Goal: Feedback & Contribution: Leave review/rating

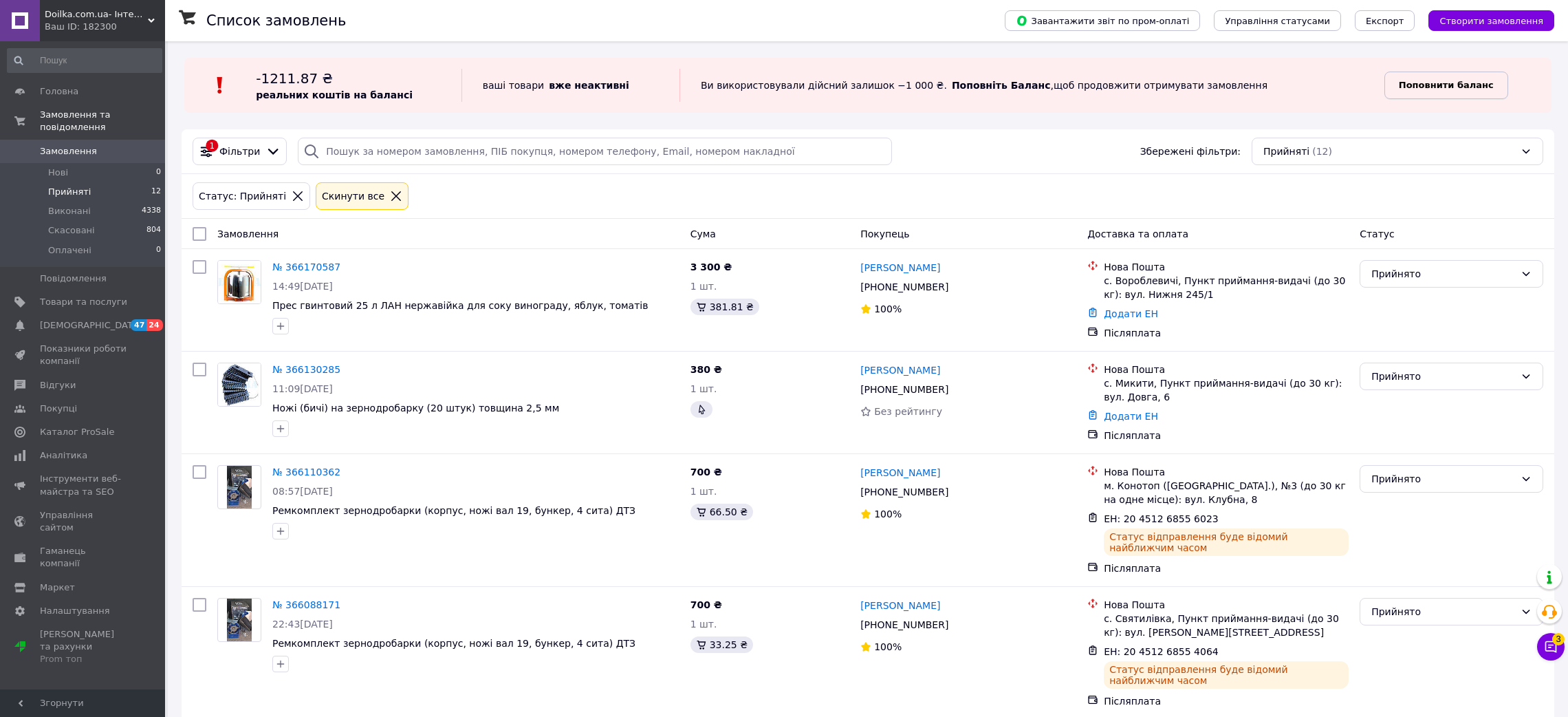
click at [1441, 82] on b "Поповнити баланс" at bounding box center [1446, 85] width 95 height 10
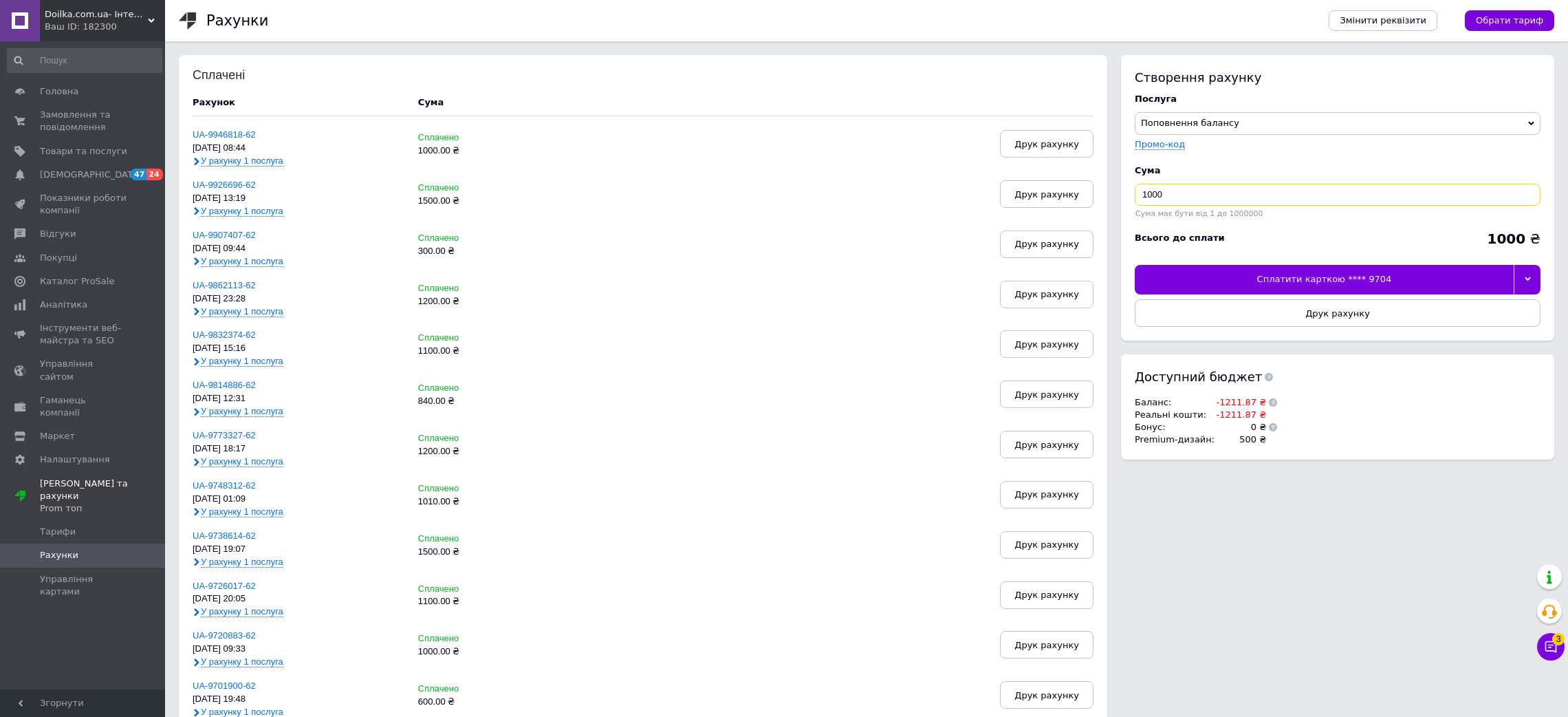
drag, startPoint x: 1184, startPoint y: 196, endPoint x: 973, endPoint y: 203, distance: 211.1
click at [1022, 188] on div "Сплачені Рахунок Cума UA-9946818-62 [DATE] 08:44 У рахунку 1 послуга Сплачено 1…" at bounding box center [866, 631] width 1375 height 1151
type input "1500"
click at [1268, 277] on div "Сплатити карткою **** 9704" at bounding box center [1324, 279] width 379 height 29
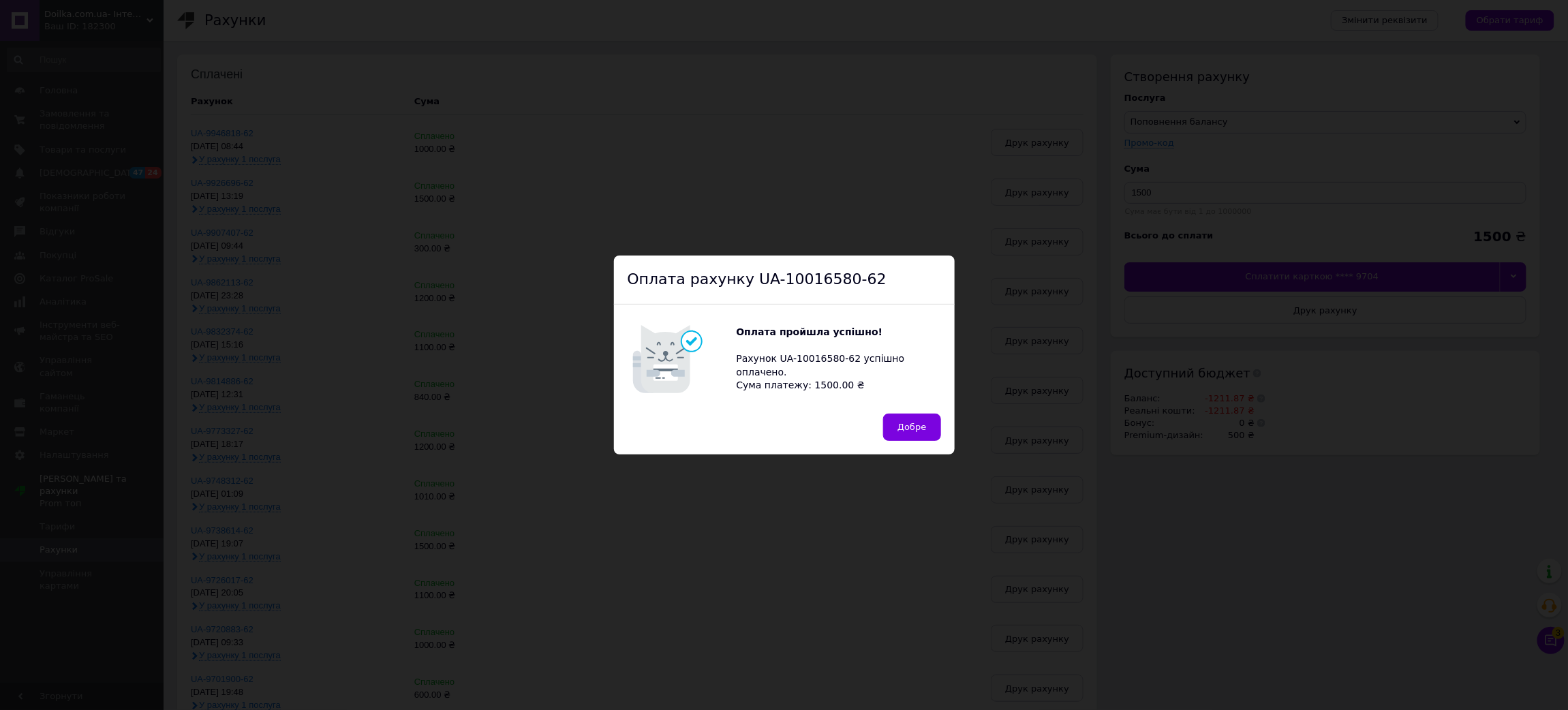
drag, startPoint x: 914, startPoint y: 426, endPoint x: 898, endPoint y: 432, distance: 17.1
click at [914, 424] on span "Добре" at bounding box center [912, 426] width 29 height 10
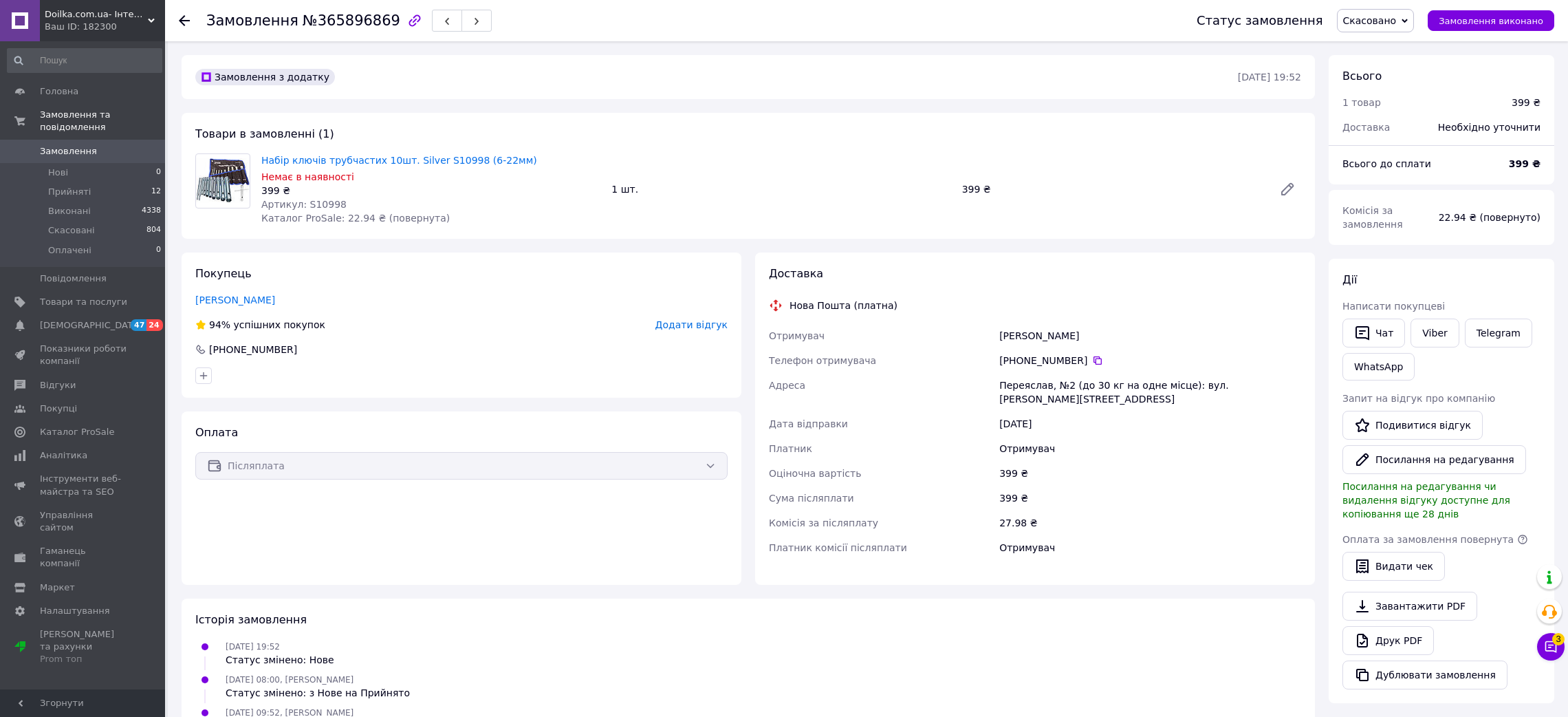
click at [681, 322] on span "Додати відгук" at bounding box center [691, 325] width 72 height 11
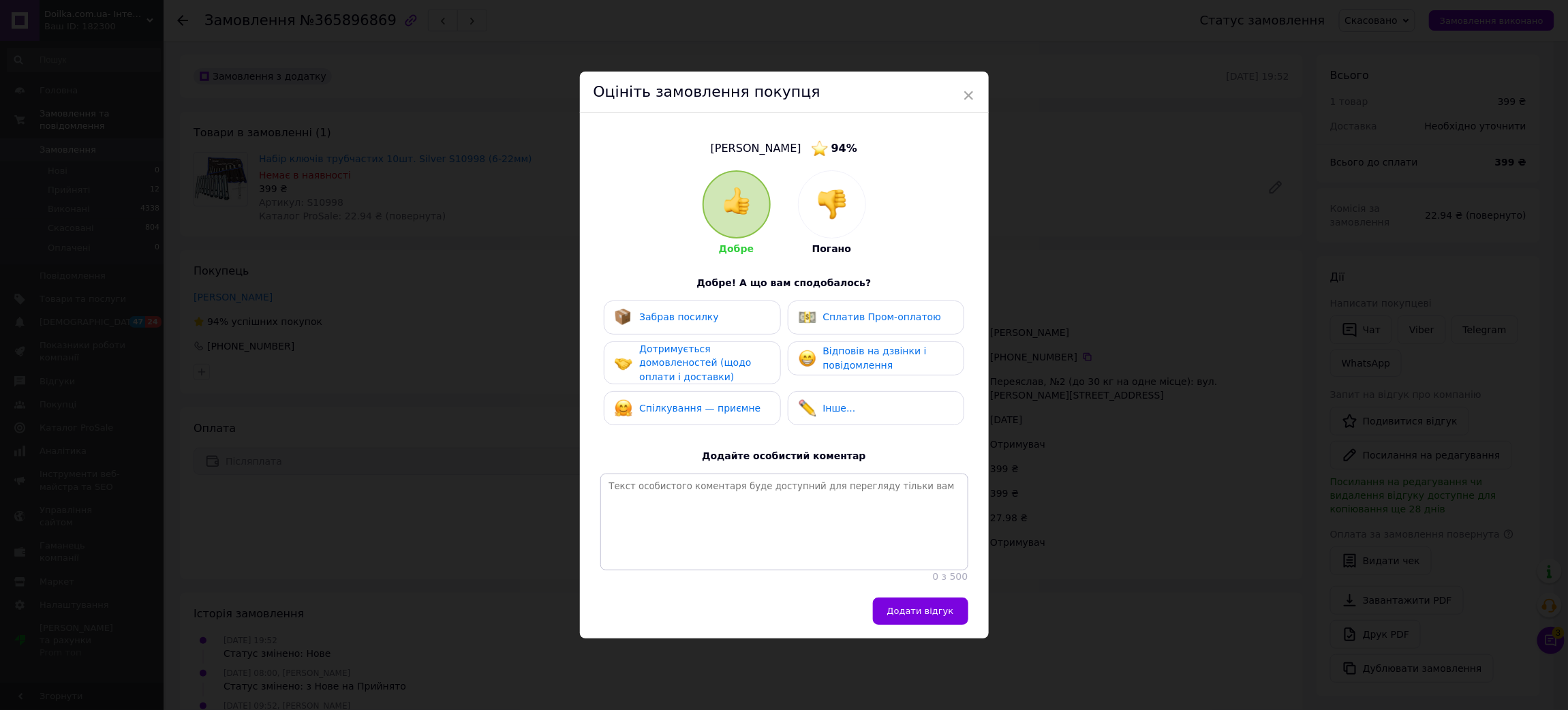
click at [850, 199] on div at bounding box center [832, 204] width 67 height 67
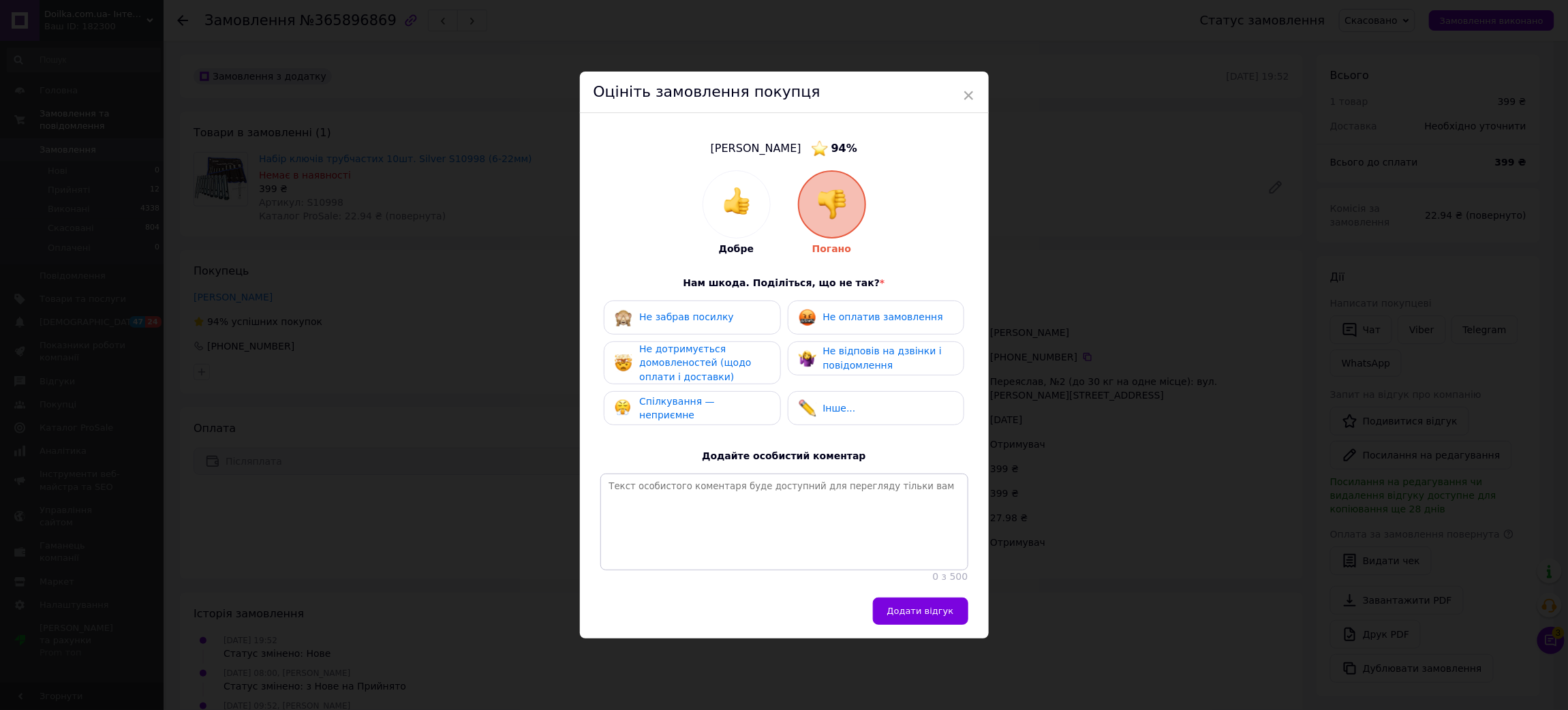
click at [834, 399] on div "Інше..." at bounding box center [827, 408] width 57 height 17
click at [725, 513] on textarea at bounding box center [784, 521] width 368 height 97
type textarea "Д"
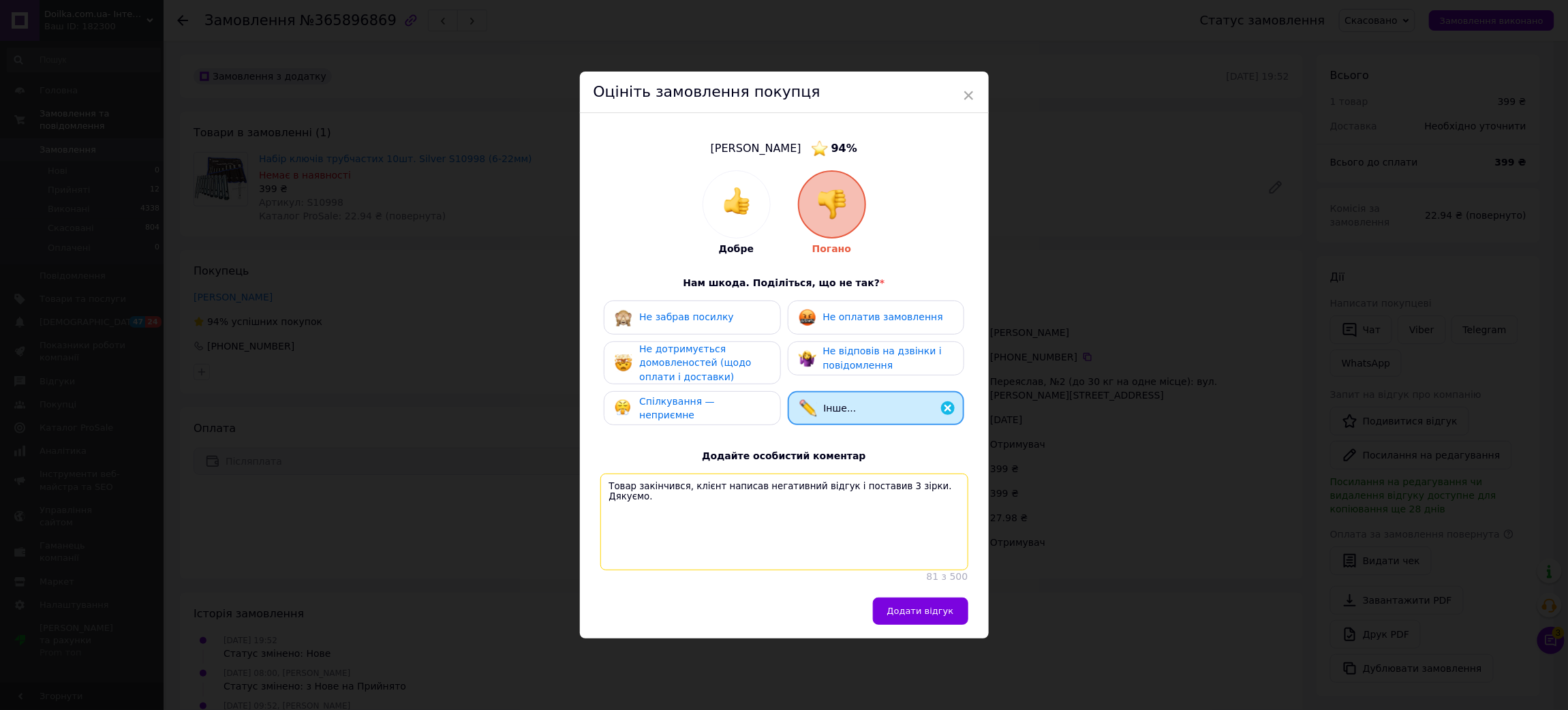
drag, startPoint x: 683, startPoint y: 477, endPoint x: 690, endPoint y: 490, distance: 14.8
click at [683, 477] on textarea "Товар закінчився, клієнт написав негативний відгук і поставив 3 зірки. Дякуємо." at bounding box center [784, 521] width 368 height 97
type textarea "Товар закінчився, через що клієнт написав негативний відгук і поставив 3 зірки.…"
click at [931, 613] on span "Додати відгук" at bounding box center [920, 610] width 67 height 10
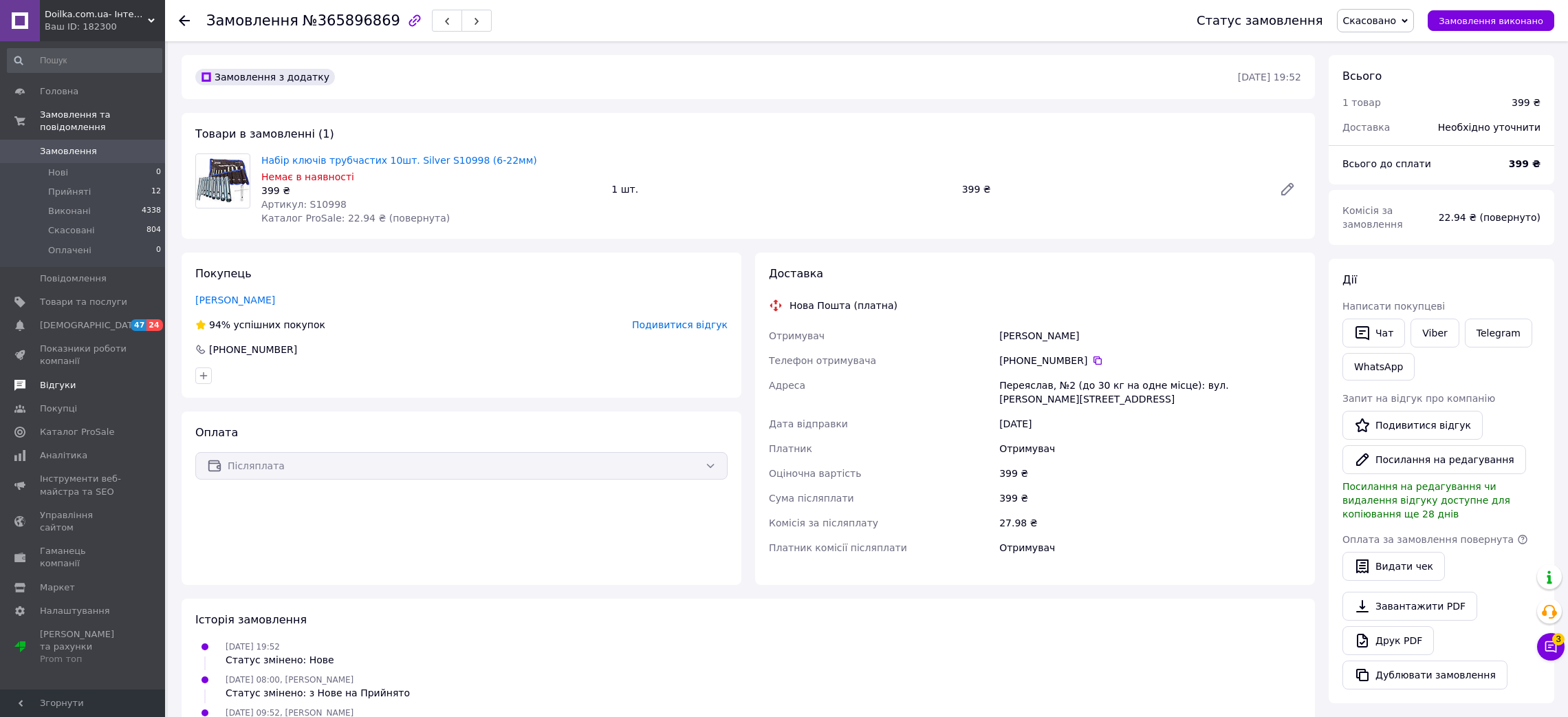
click at [51, 379] on span "Відгуки" at bounding box center [58, 385] width 36 height 12
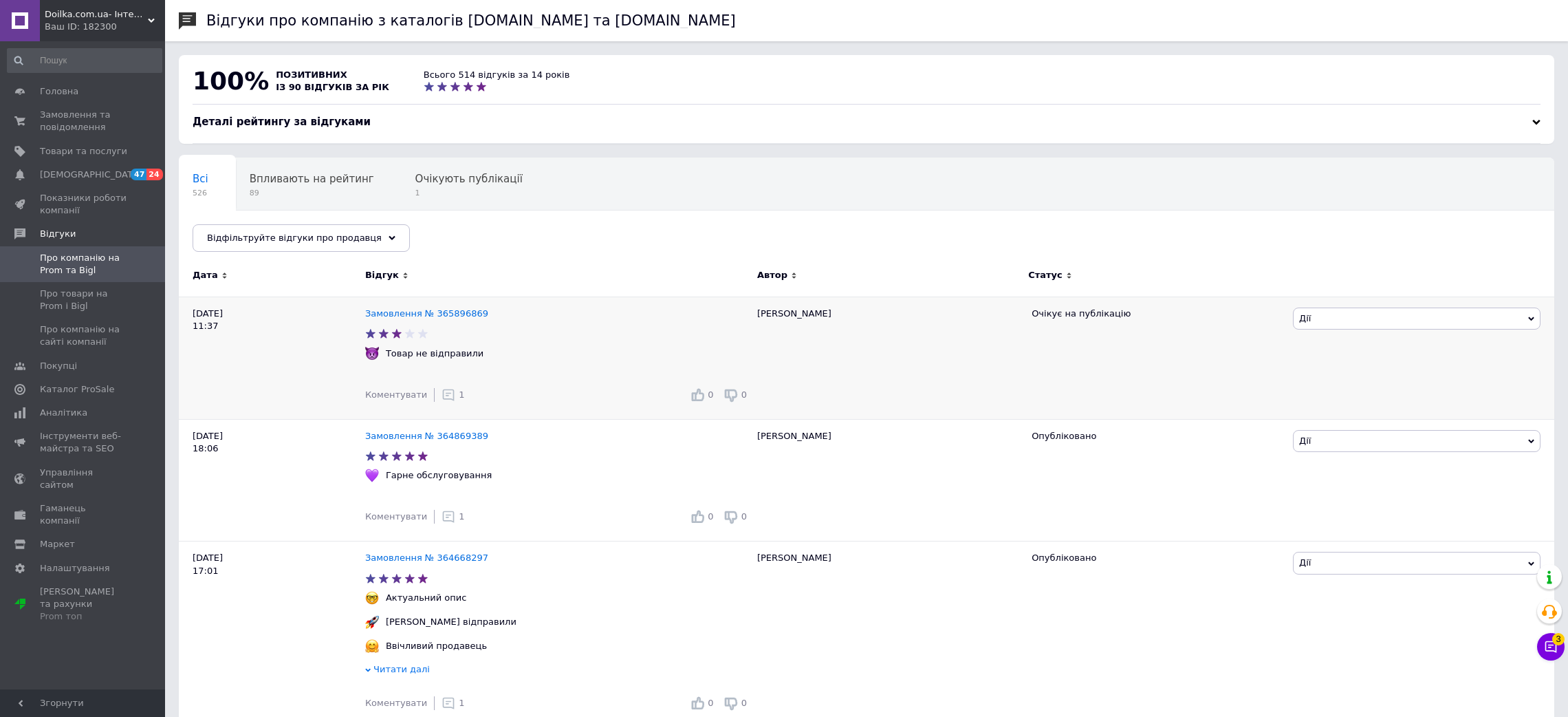
click at [442, 395] on icon at bounding box center [448, 395] width 14 height 14
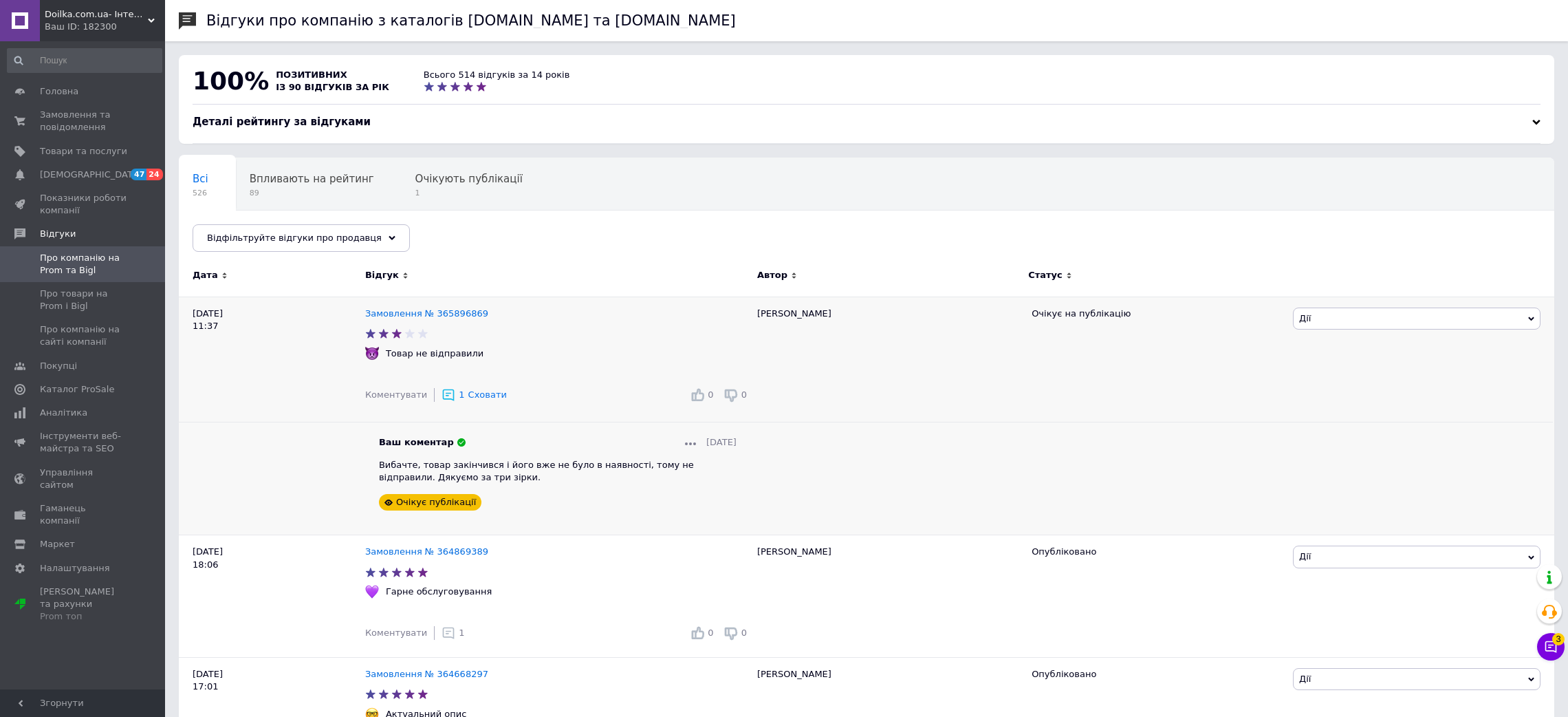
click at [685, 443] on div at bounding box center [690, 442] width 11 height 12
click at [695, 487] on span "Видалити" at bounding box center [718, 488] width 46 height 10
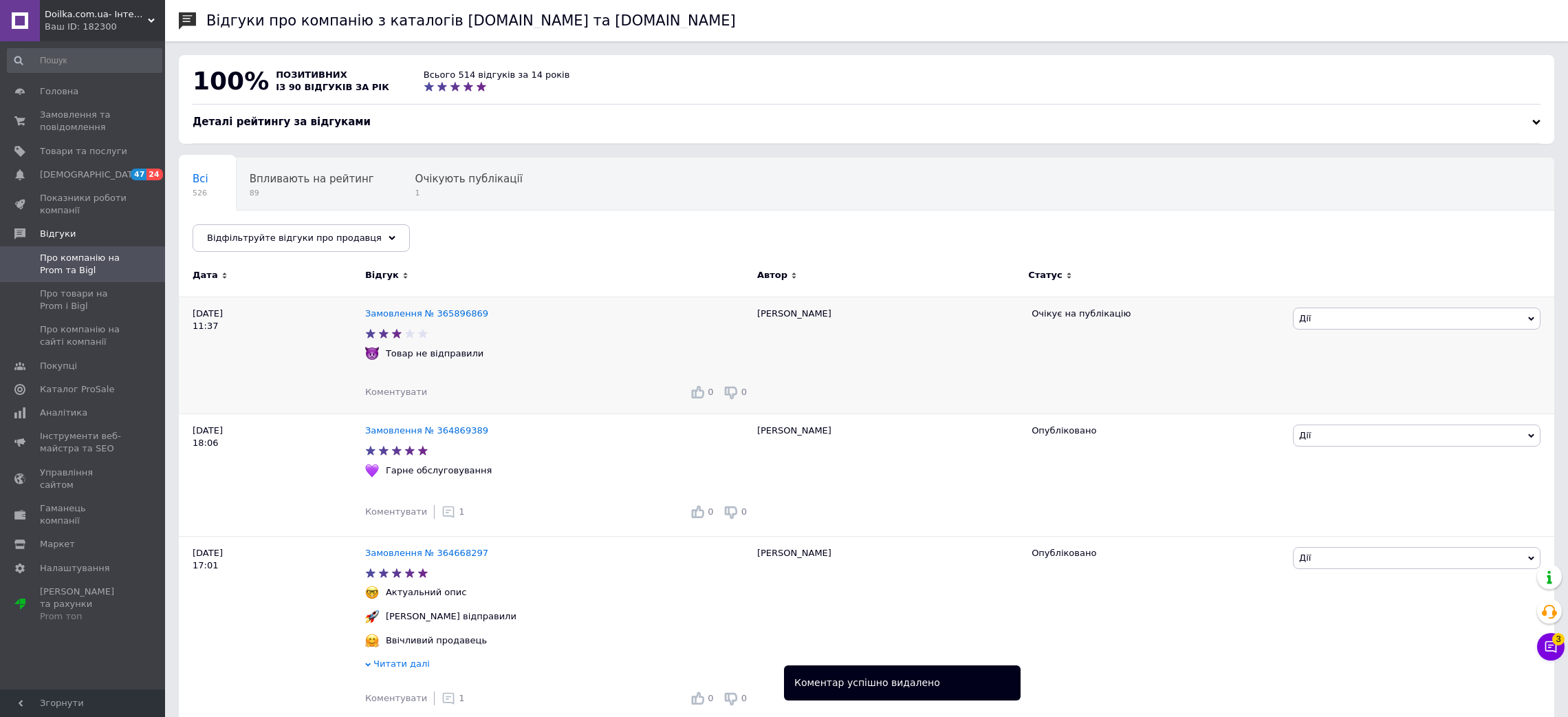
click at [1332, 321] on span "Дії" at bounding box center [1416, 318] width 247 height 22
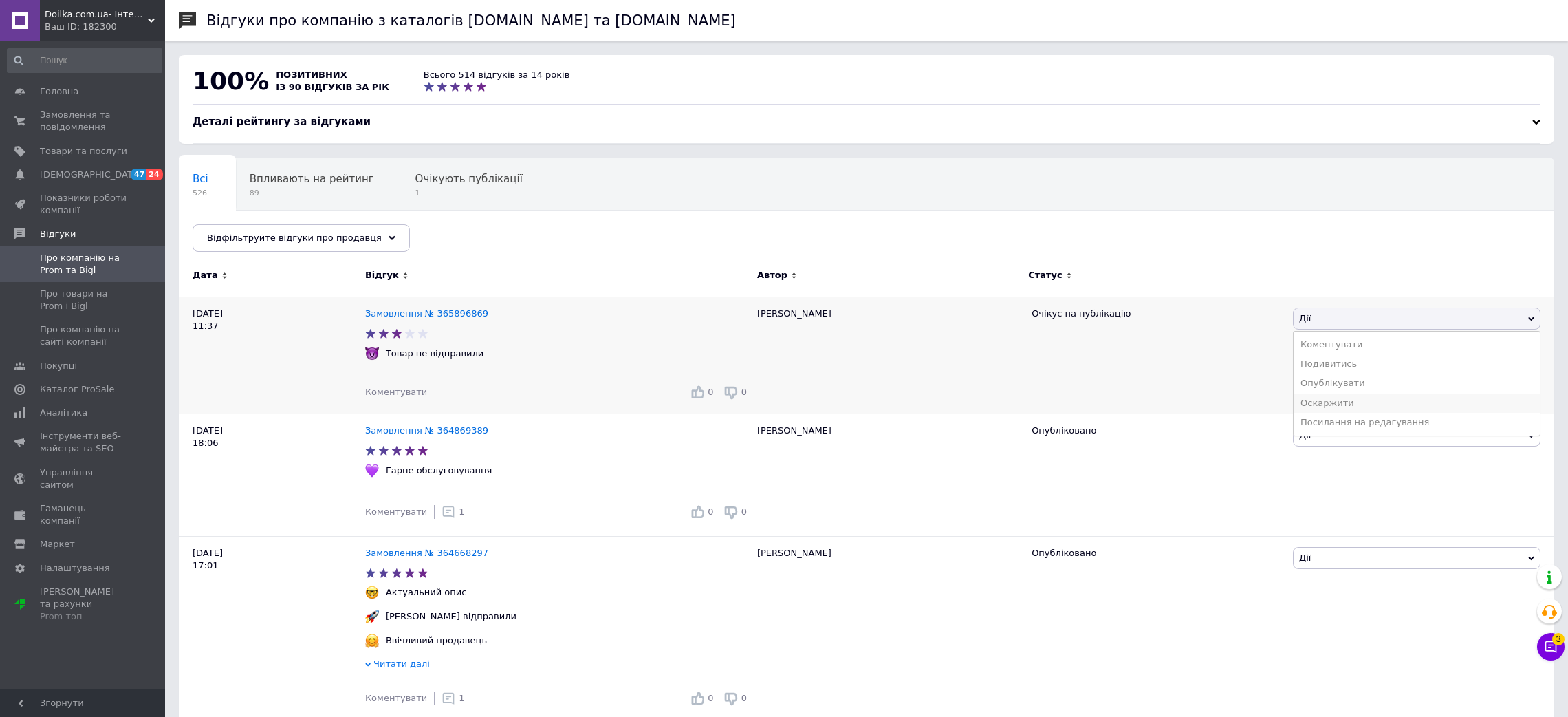
click at [1318, 407] on li "Оскаржити" at bounding box center [1417, 403] width 246 height 19
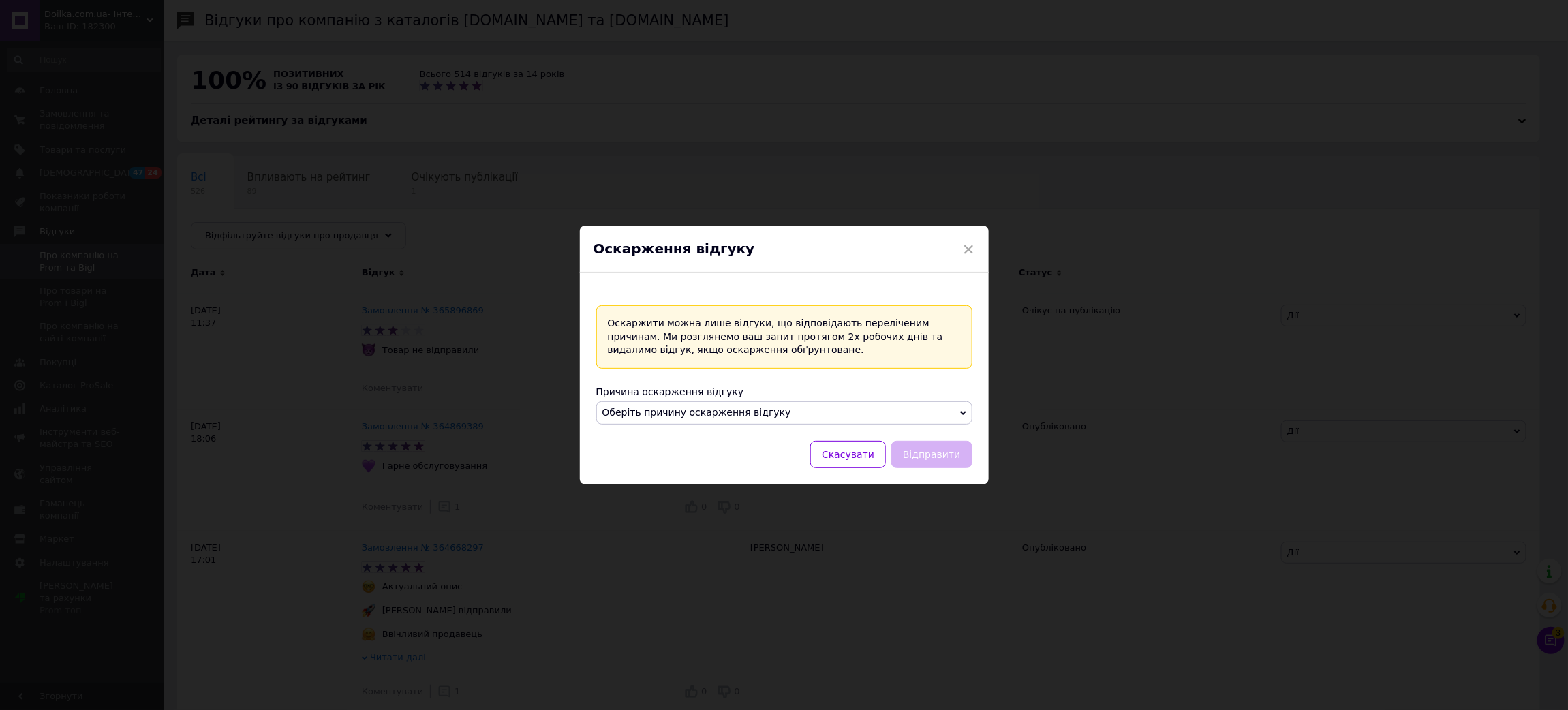
click at [690, 411] on span "Оберіть причину оскарження відгуку" at bounding box center [697, 412] width 189 height 11
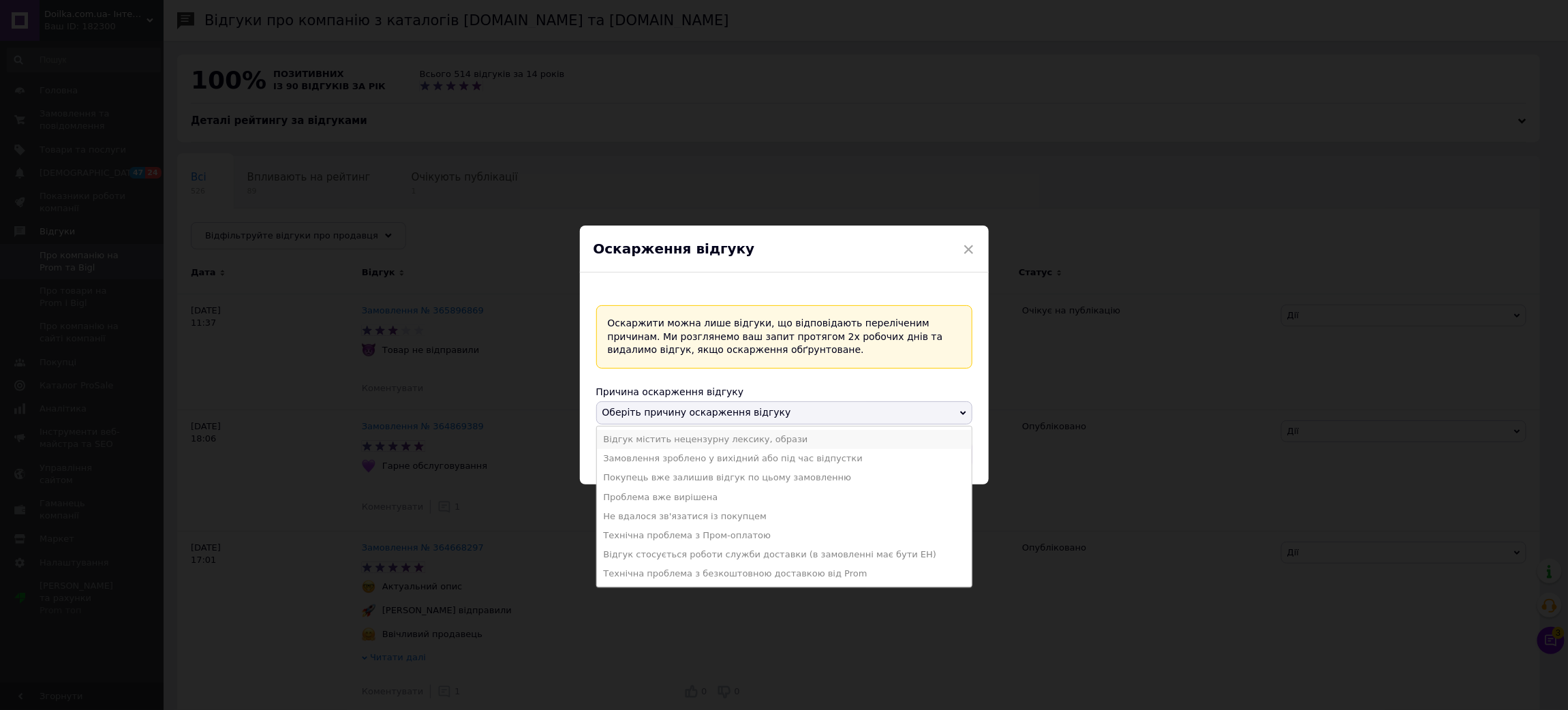
click at [664, 438] on li "Відгук містить нецензурну лексику, образи" at bounding box center [784, 439] width 375 height 19
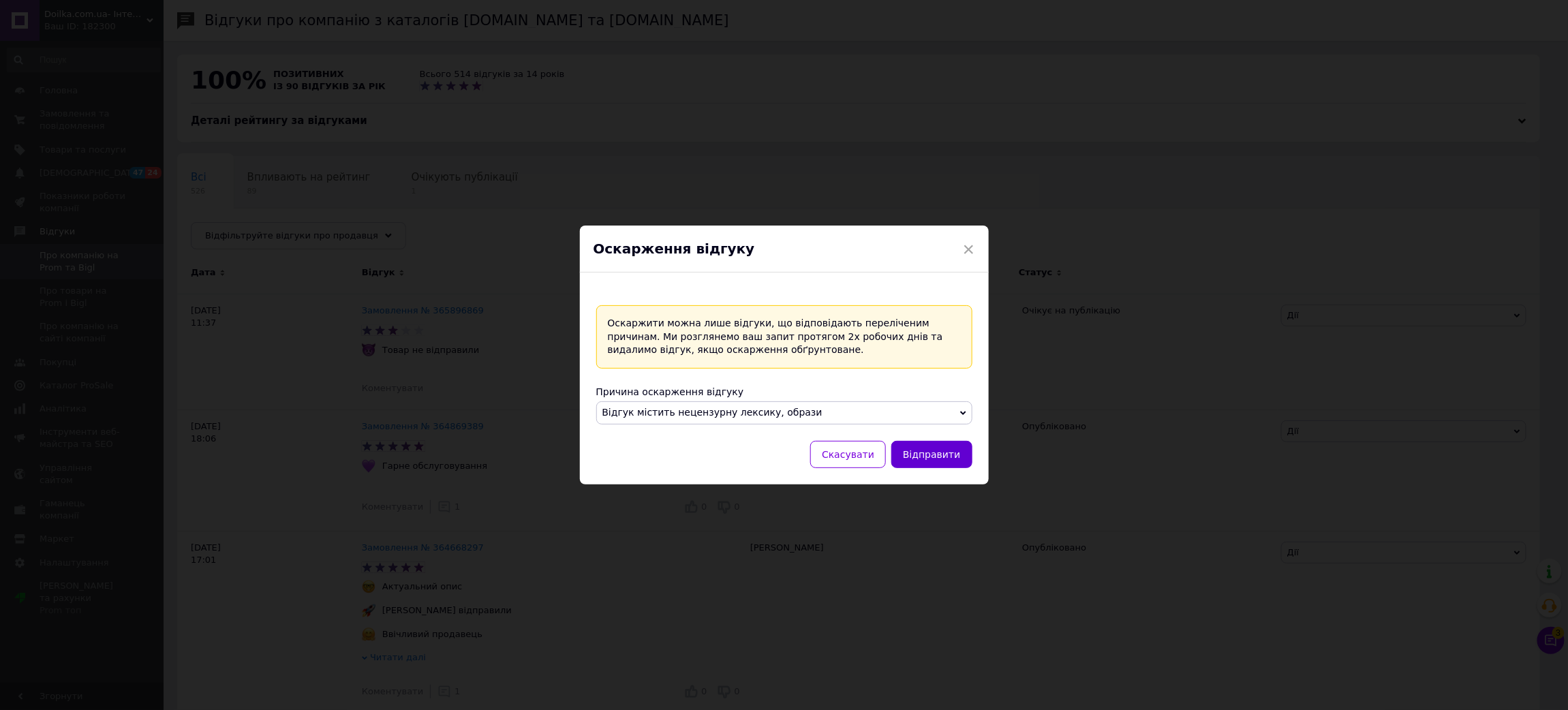
click at [924, 456] on button "Відправити" at bounding box center [931, 454] width 80 height 27
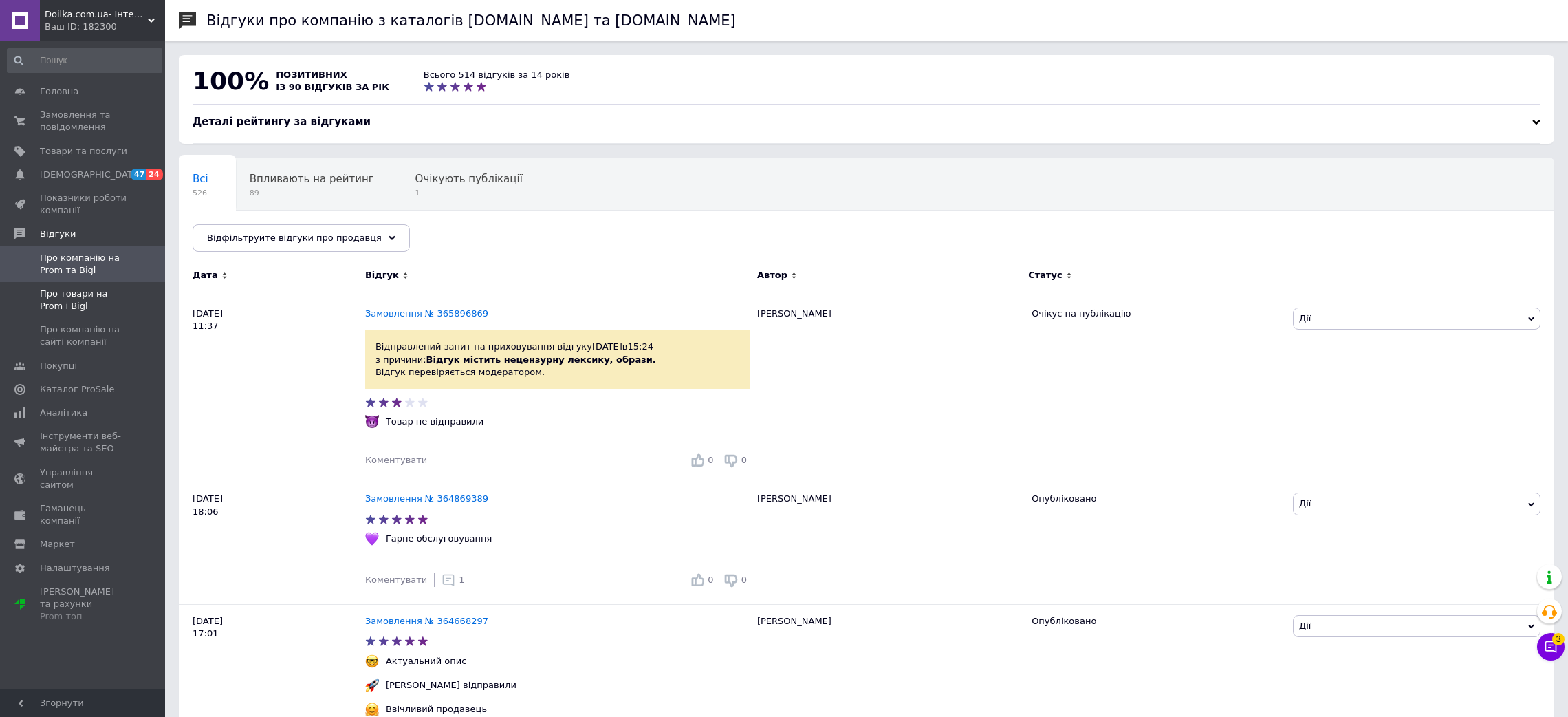
click at [54, 306] on span "Про товари на Prom і Bigl" at bounding box center [83, 299] width 87 height 25
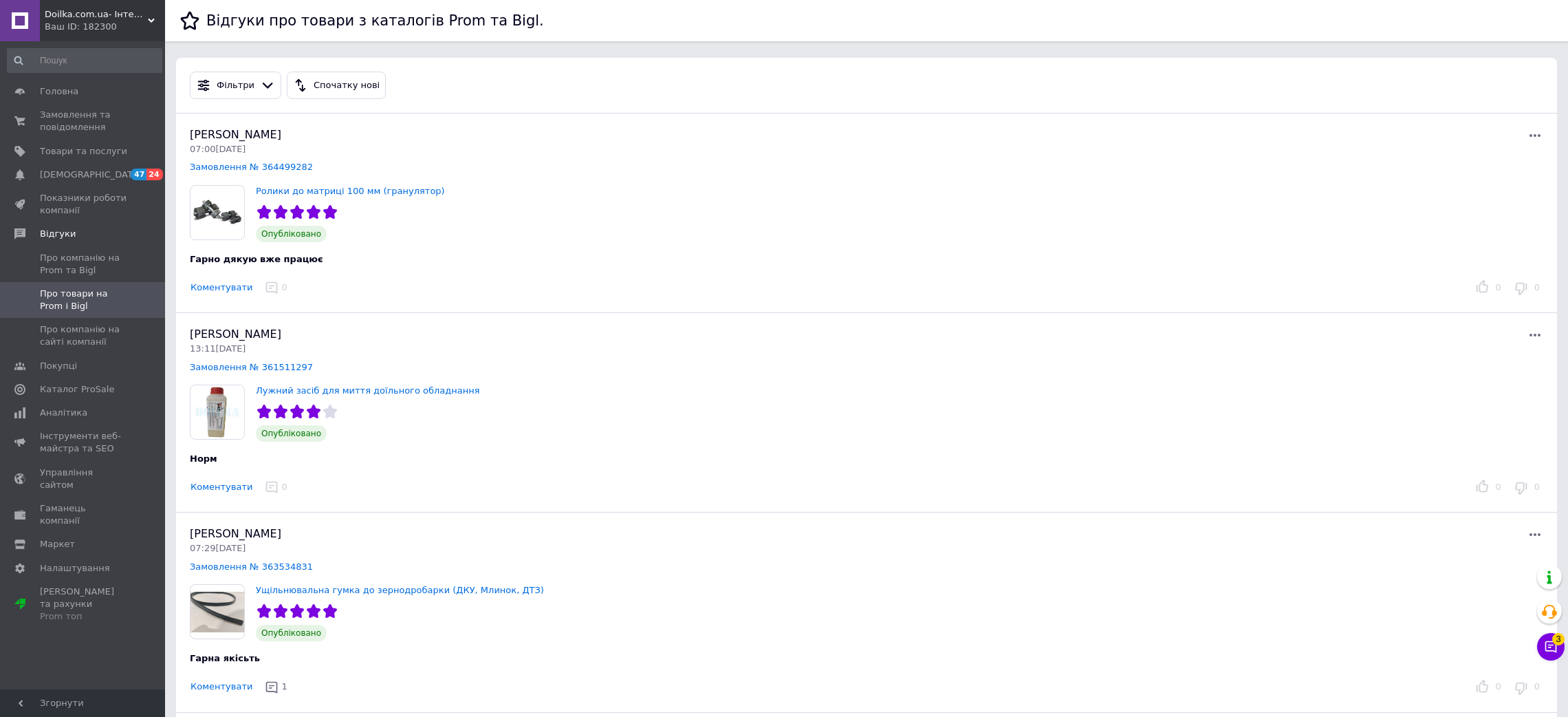
drag, startPoint x: 536, startPoint y: 300, endPoint x: 311, endPoint y: 266, distance: 227.6
click at [534, 300] on div "Андрій Борусовський 07:00, 12.10.25 Замовлення № 364499282 Ролики до матриці 10…" at bounding box center [866, 213] width 1381 height 199
click at [216, 286] on button "Коментувати" at bounding box center [221, 288] width 63 height 14
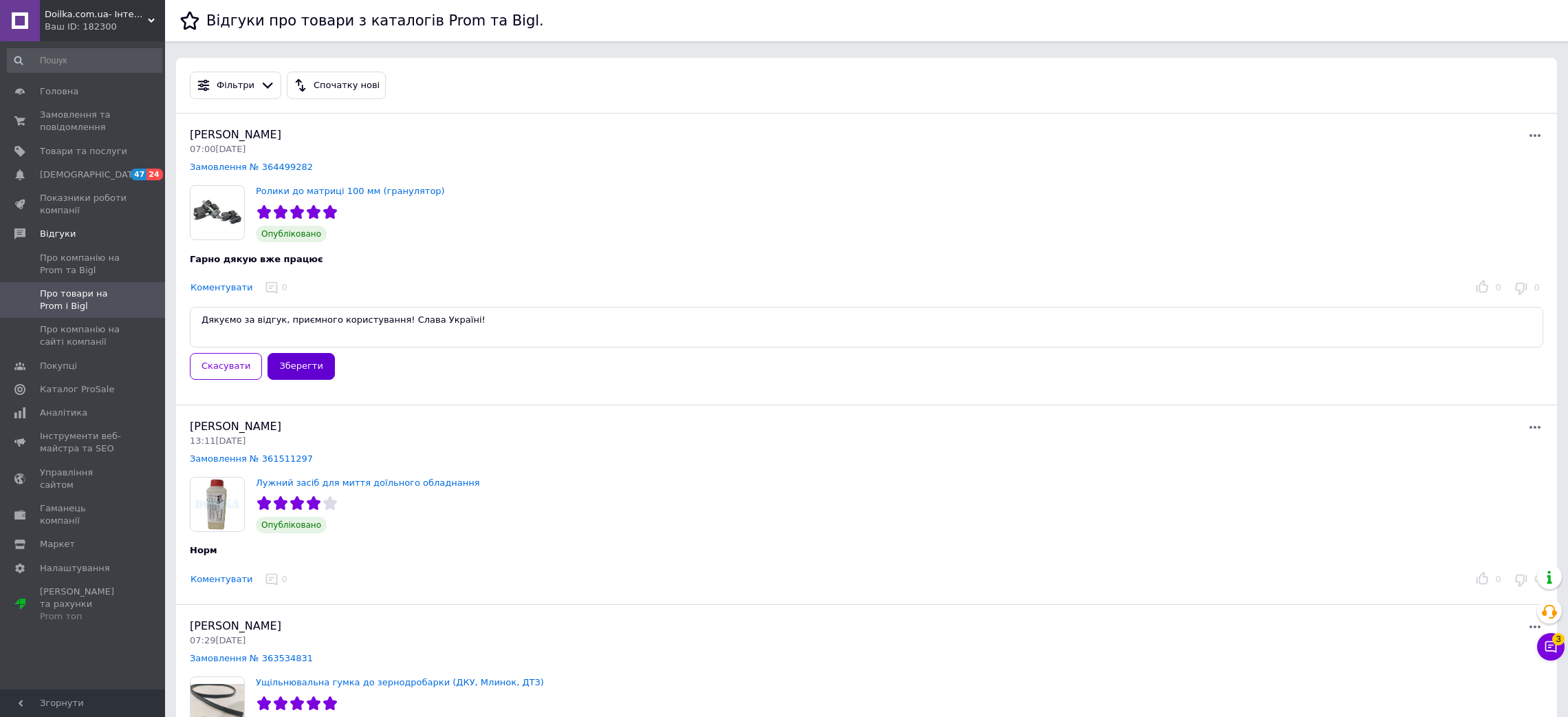
type textarea "Дякуємо за відгук, приємного користування! Слава Україні!"
click at [298, 366] on button "Зберегти" at bounding box center [300, 367] width 66 height 27
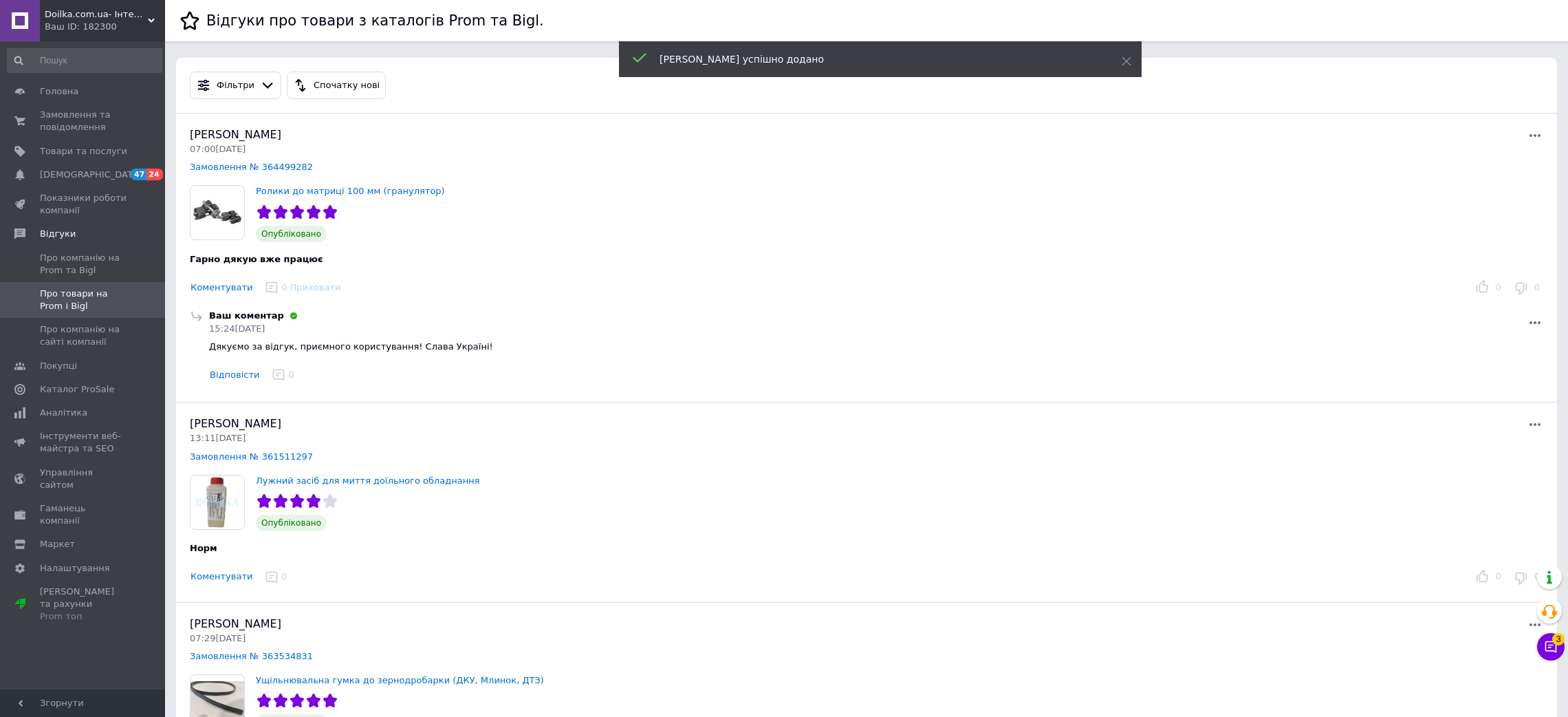
scroll to position [103, 0]
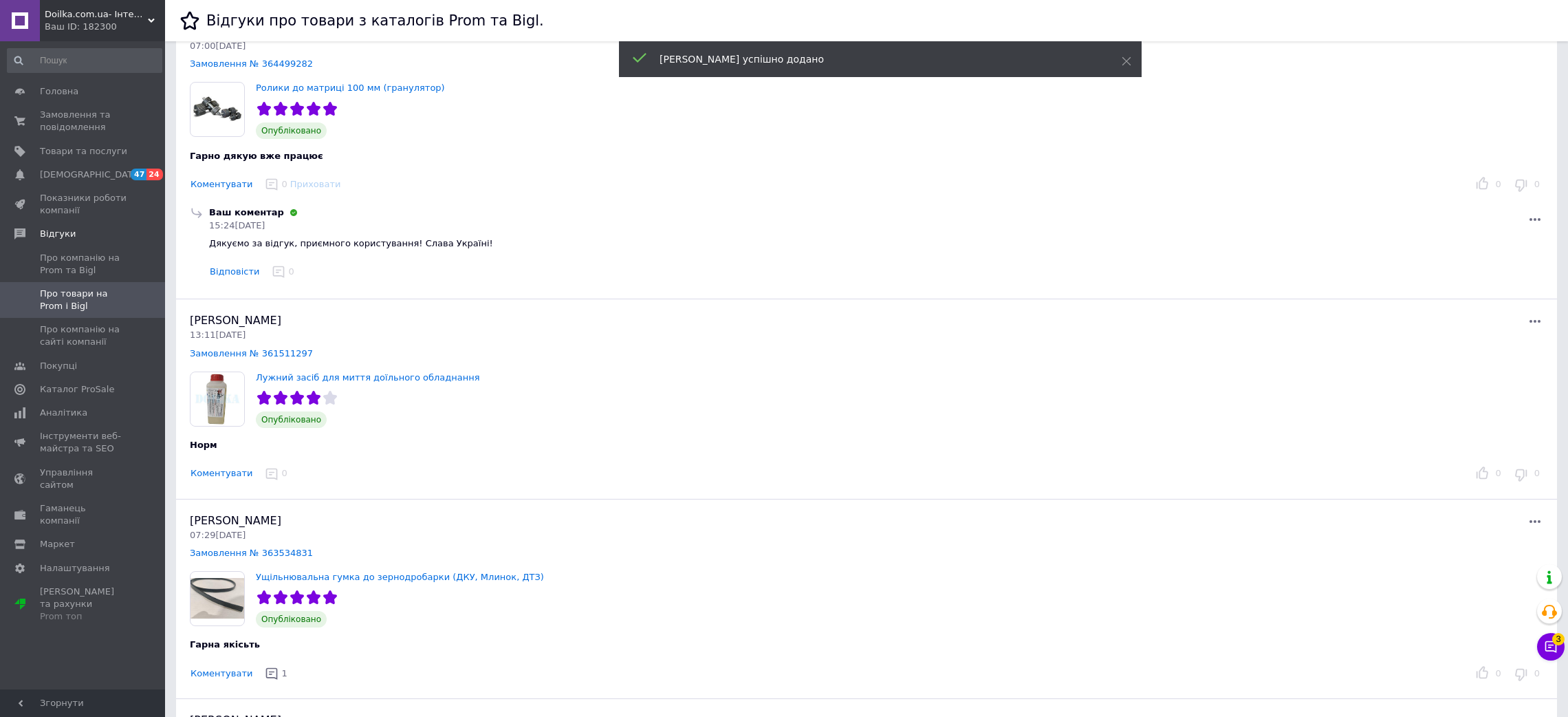
click at [222, 477] on button "Коментувати" at bounding box center [221, 474] width 63 height 14
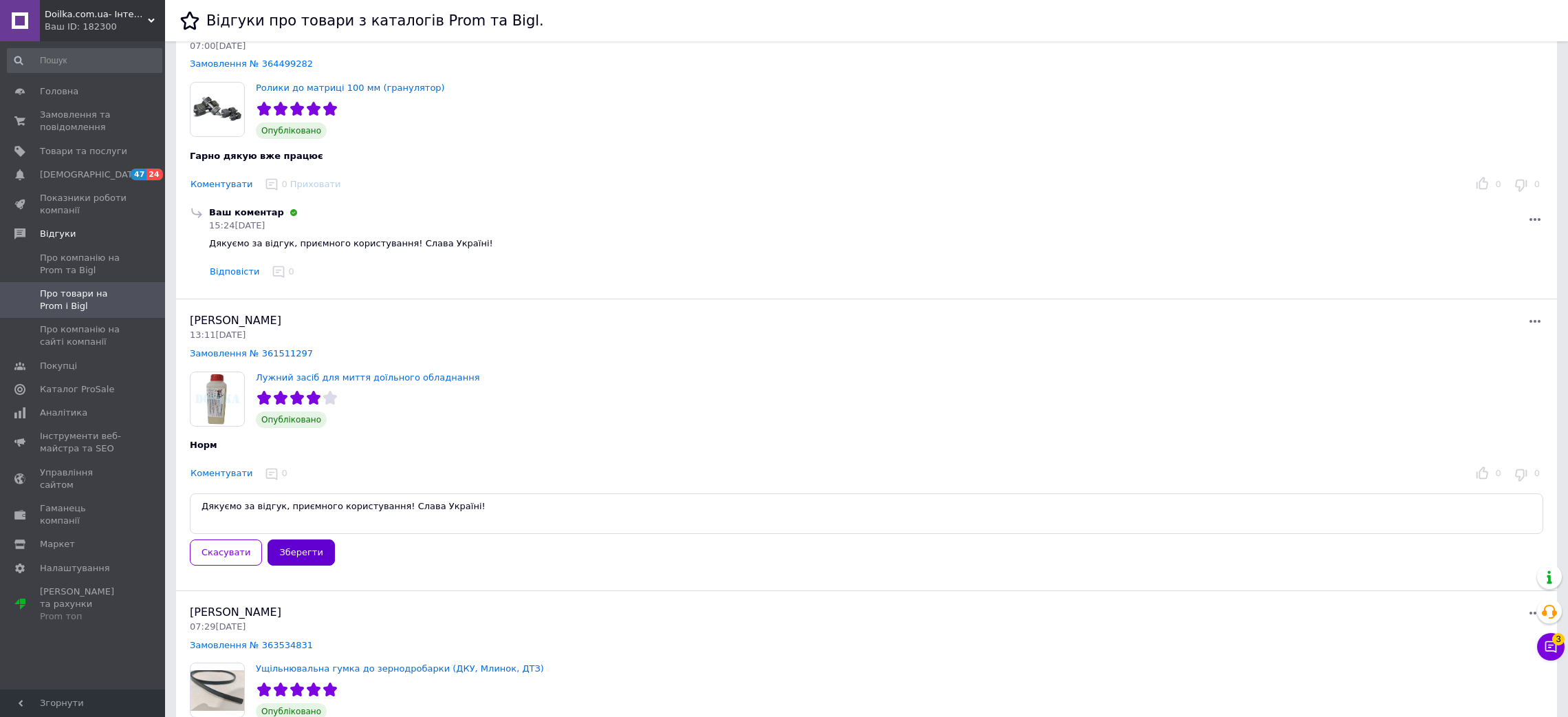
type textarea "Дякуємо за відгук, приємного користування! Слава Україні!"
drag, startPoint x: 296, startPoint y: 543, endPoint x: 303, endPoint y: 547, distance: 8.1
click at [296, 546] on button "Зберегти" at bounding box center [300, 553] width 66 height 27
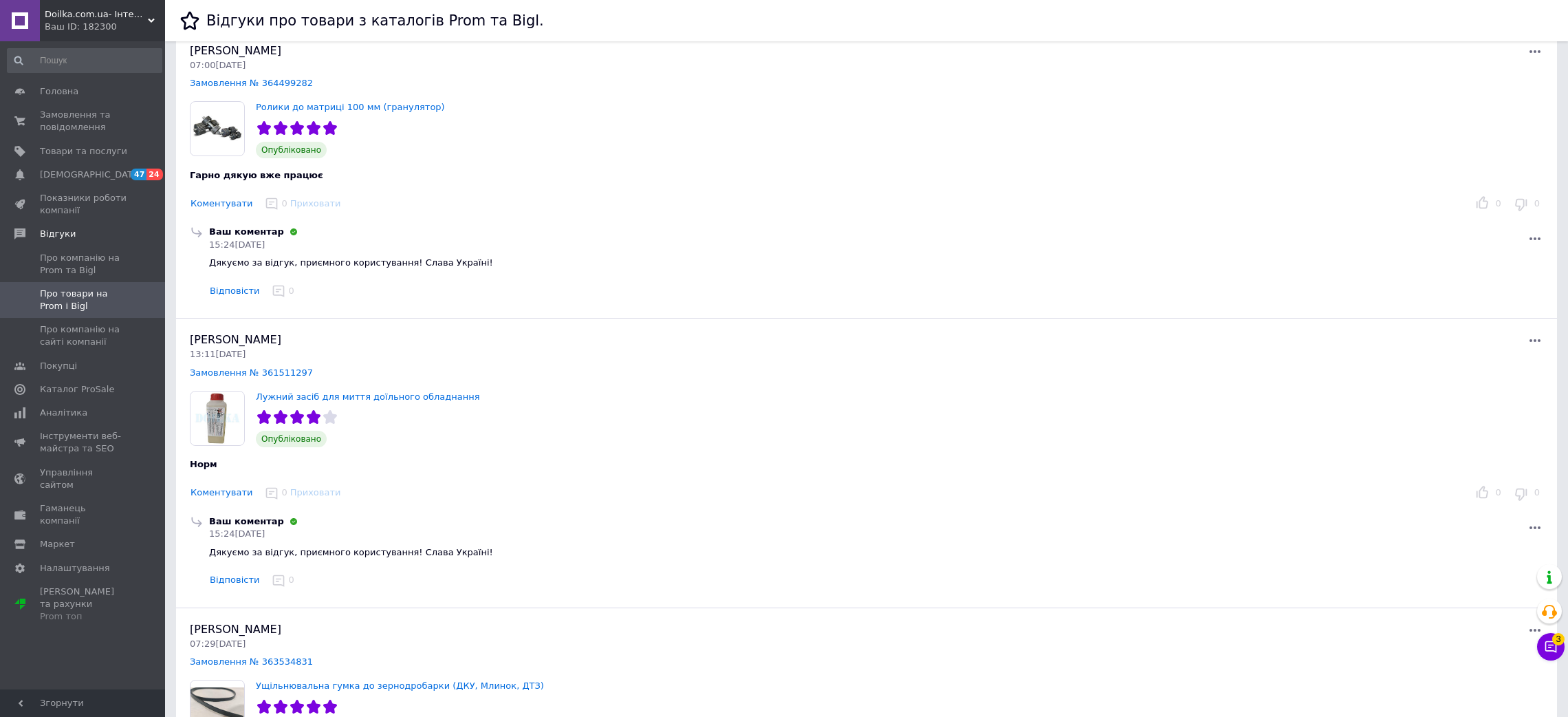
scroll to position [0, 0]
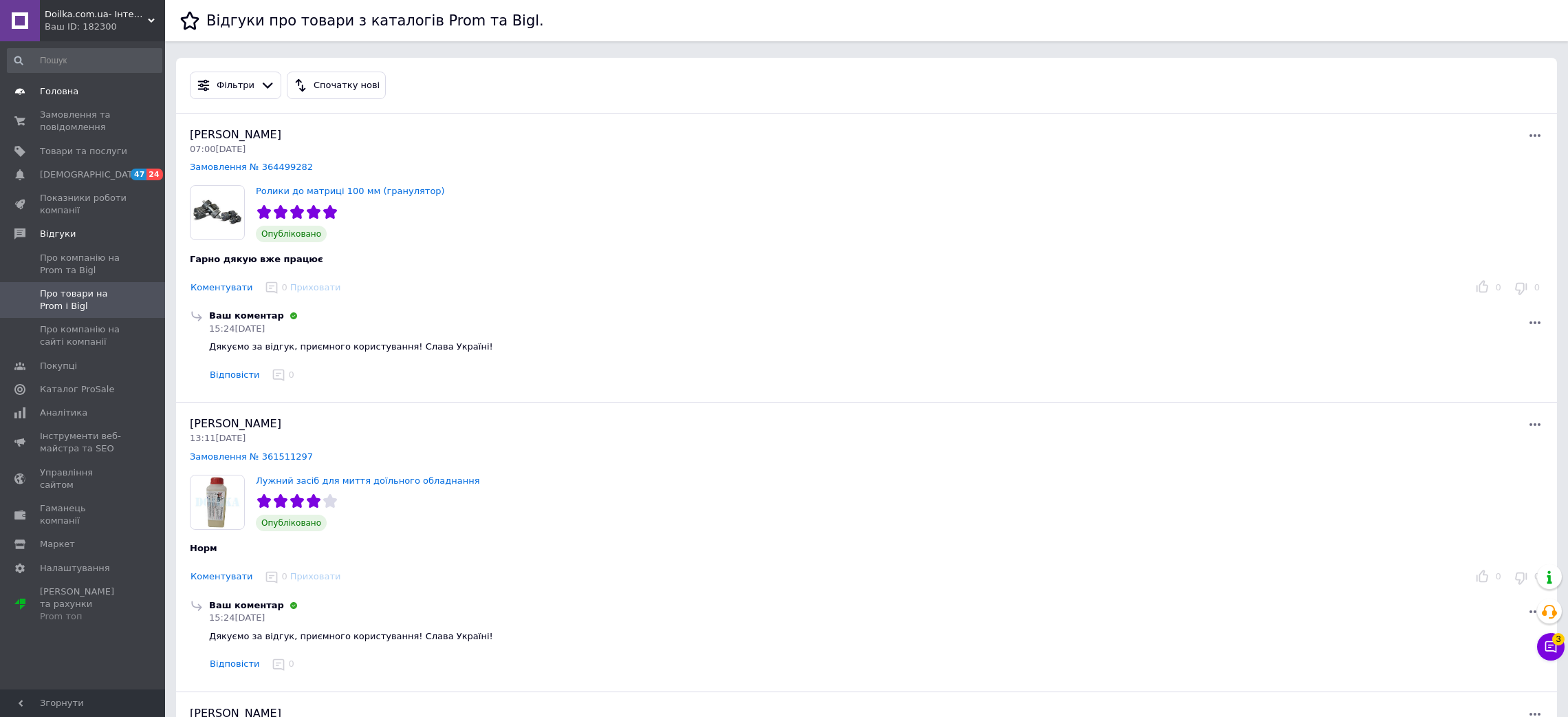
click at [66, 91] on span "Головна" at bounding box center [59, 91] width 38 height 12
